Goal: Information Seeking & Learning: Learn about a topic

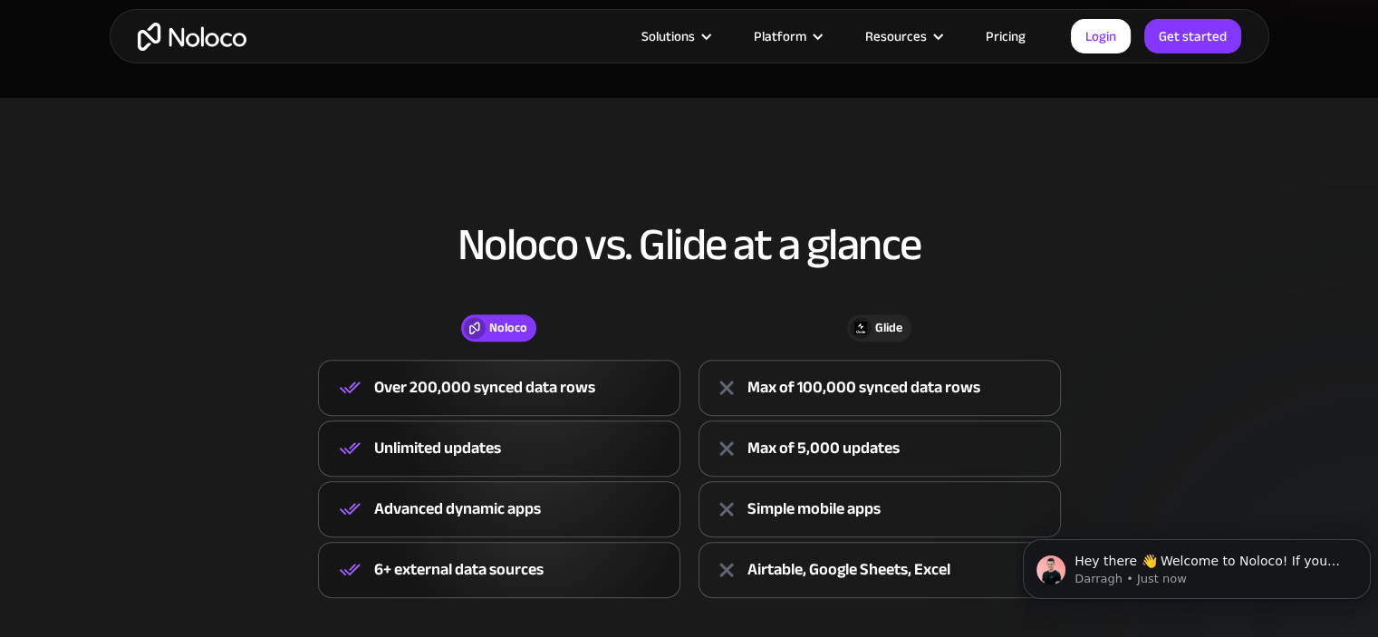
scroll to position [725, 0]
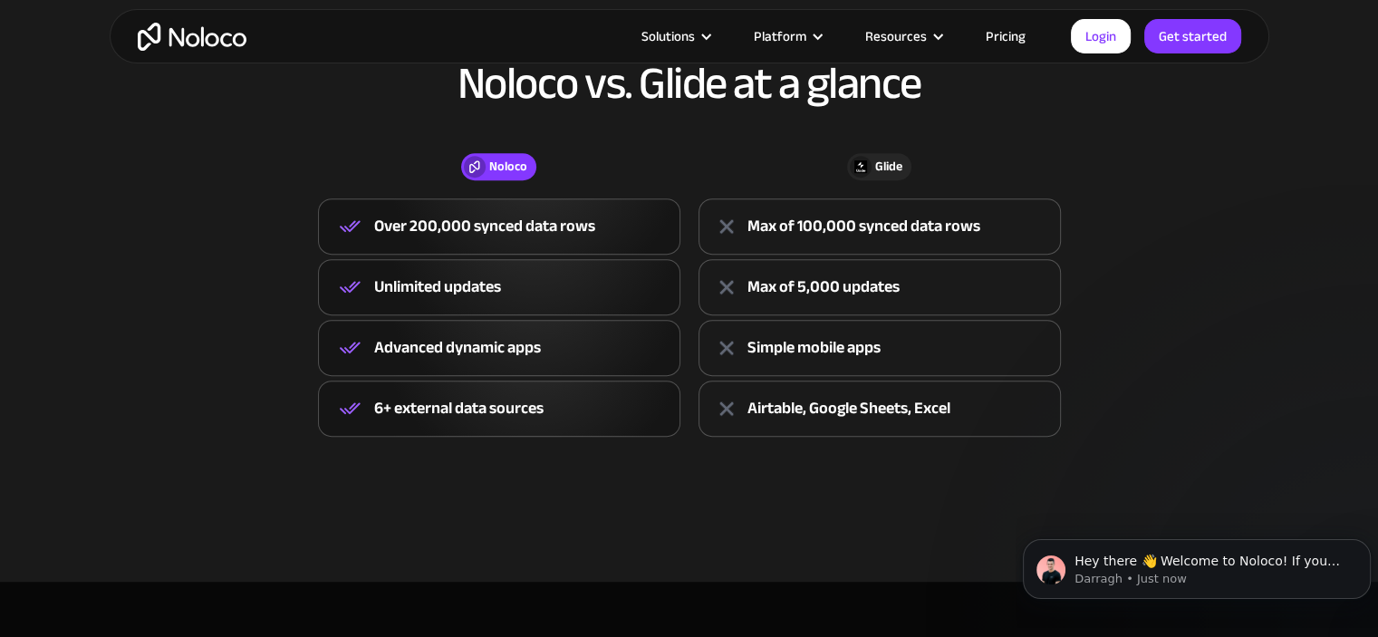
click at [1000, 37] on link "Pricing" at bounding box center [1005, 36] width 85 height 24
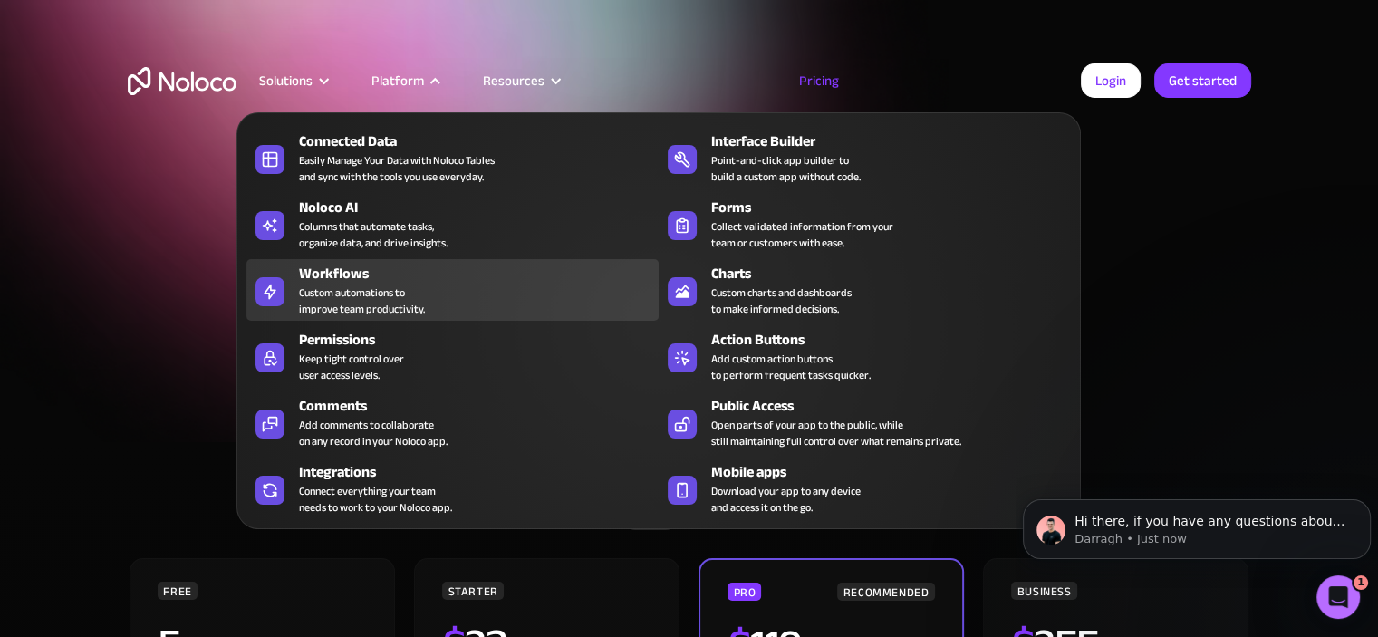
click at [366, 281] on div "Workflows" at bounding box center [483, 274] width 368 height 22
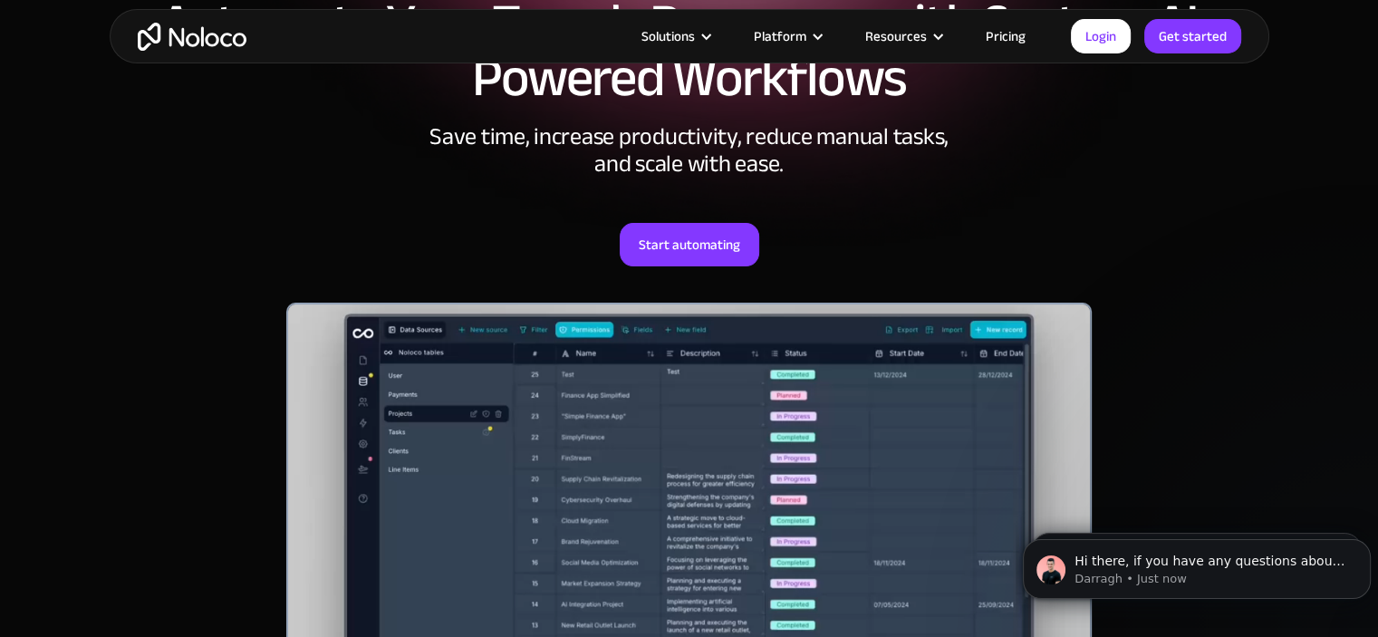
click at [180, 27] on img "home" at bounding box center [192, 37] width 109 height 28
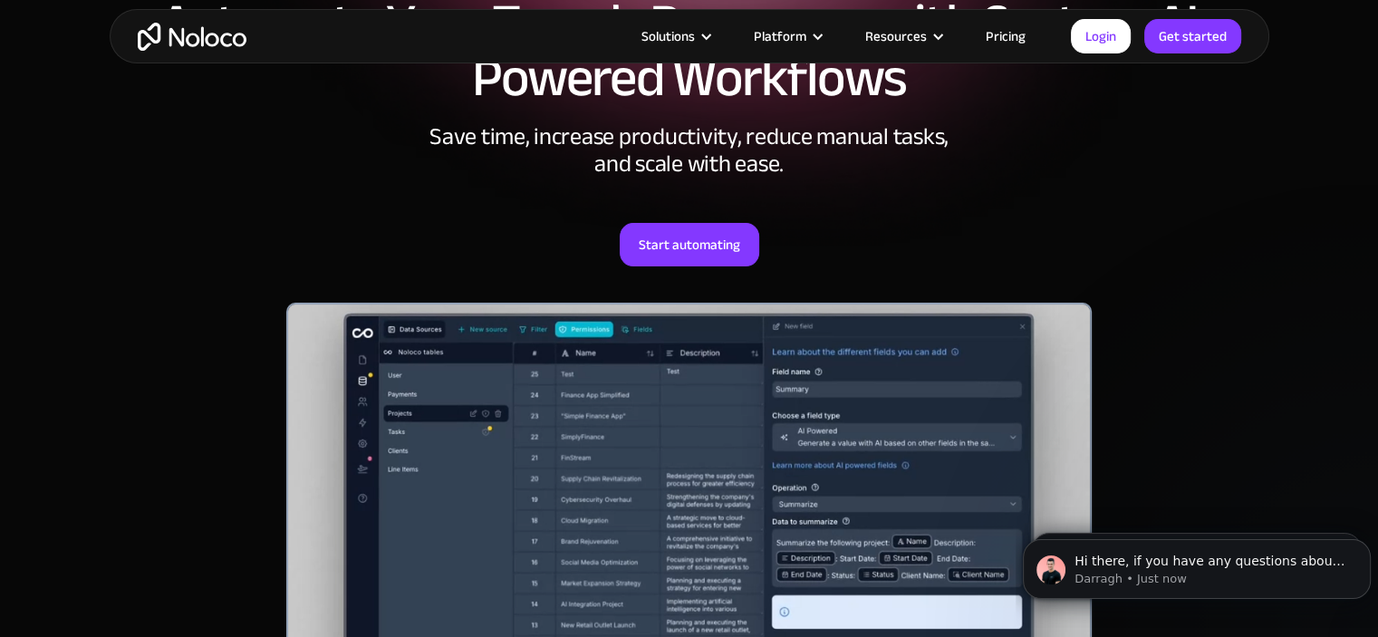
click at [180, 27] on img "home" at bounding box center [192, 37] width 109 height 28
